Goal: Task Accomplishment & Management: Manage account settings

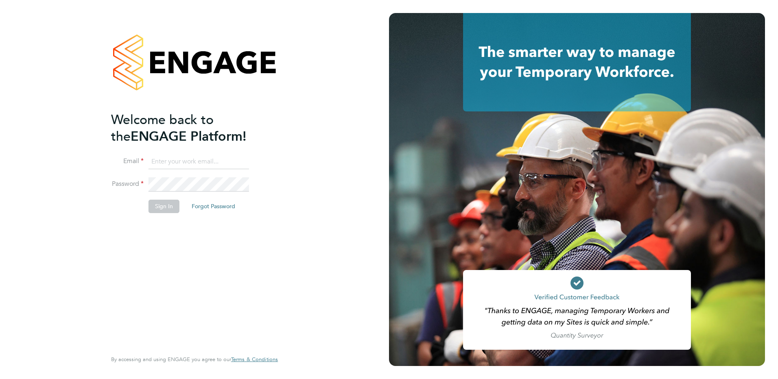
type input "[PERSON_NAME][EMAIL_ADDRESS][PERSON_NAME][DOMAIN_NAME]"
click at [162, 204] on button "Sign In" at bounding box center [164, 206] width 31 height 13
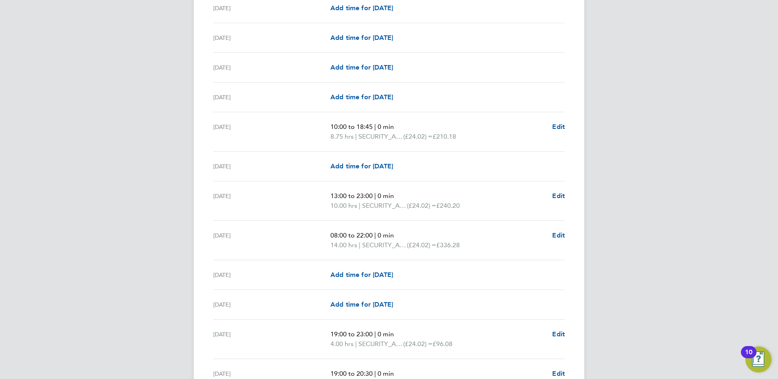
scroll to position [733, 0]
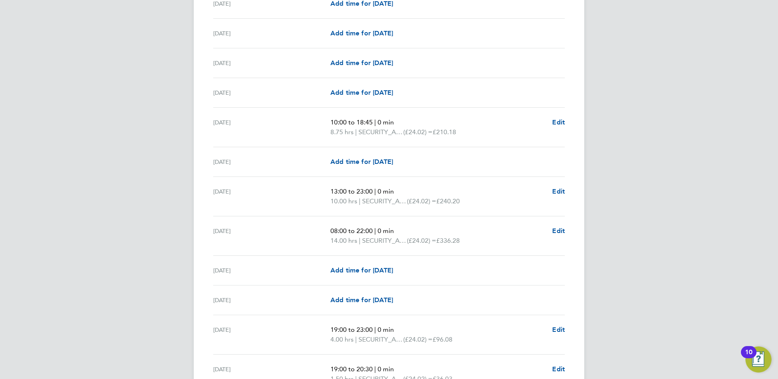
drag, startPoint x: 429, startPoint y: 136, endPoint x: 434, endPoint y: 138, distance: 6.2
click at [429, 136] on span "(£24.02) =" at bounding box center [417, 132] width 29 height 8
click at [382, 202] on span "SECURITY_AWAY_MATCHES" at bounding box center [384, 202] width 45 height 10
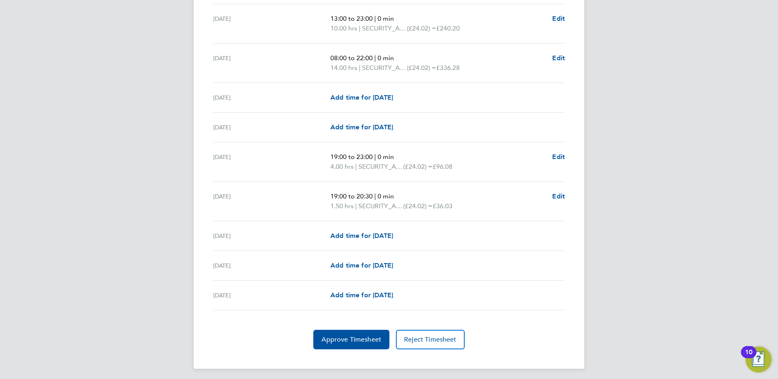
scroll to position [909, 0]
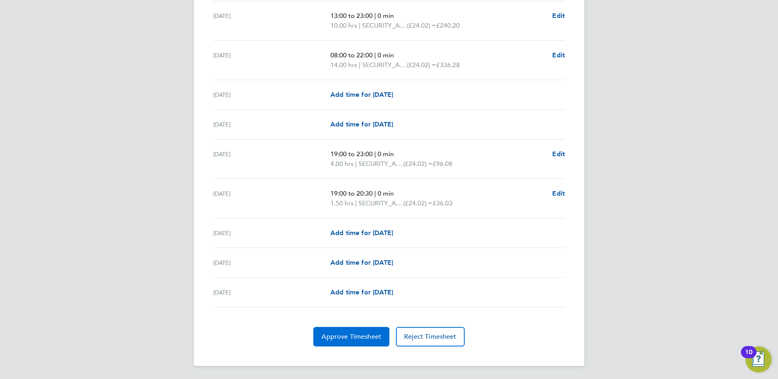
click at [345, 340] on span "Approve Timesheet" at bounding box center [352, 337] width 60 height 8
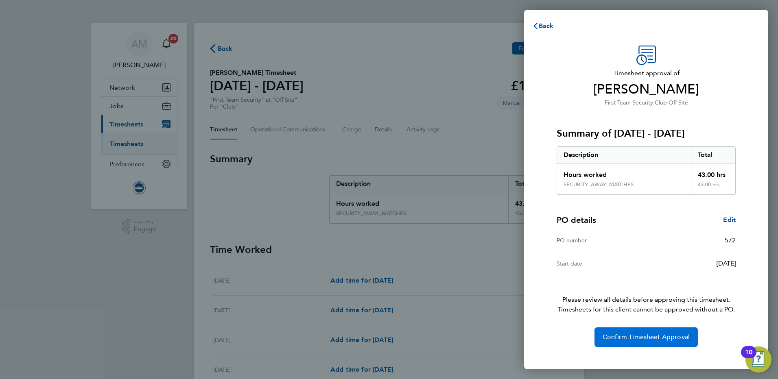
click at [642, 336] on span "Confirm Timesheet Approval" at bounding box center [646, 337] width 87 height 8
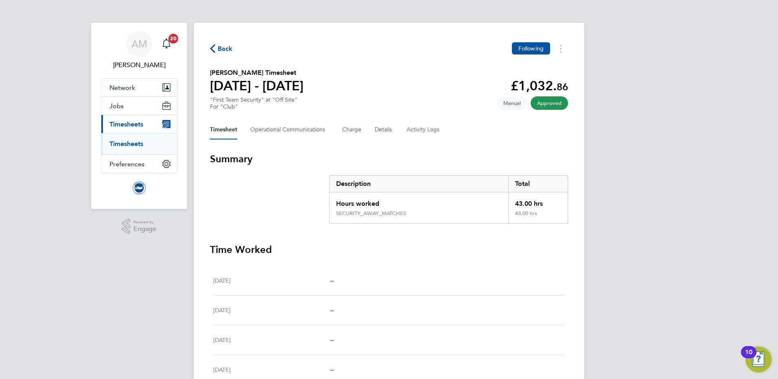
click at [220, 46] on span "Back" at bounding box center [225, 49] width 15 height 10
